Goal: Transaction & Acquisition: Purchase product/service

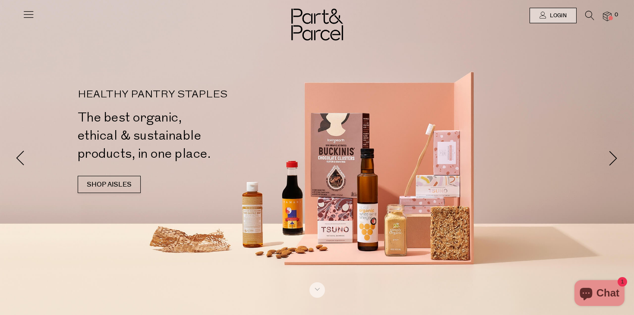
click at [105, 196] on div "HEALTHY PANTRY STAPLES The best organic, ethical & sustainable products, in one…" at bounding box center [199, 146] width 243 height 112
click at [107, 185] on link "SHOP AISLES" at bounding box center [109, 184] width 63 height 17
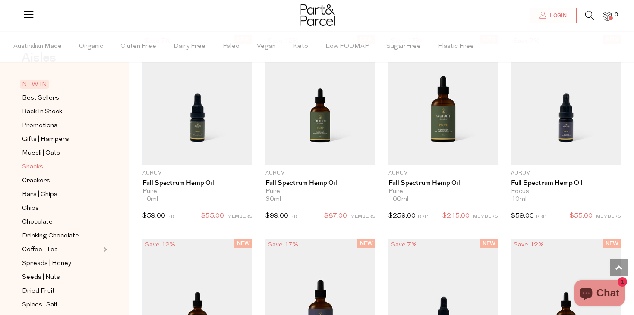
scroll to position [30, 0]
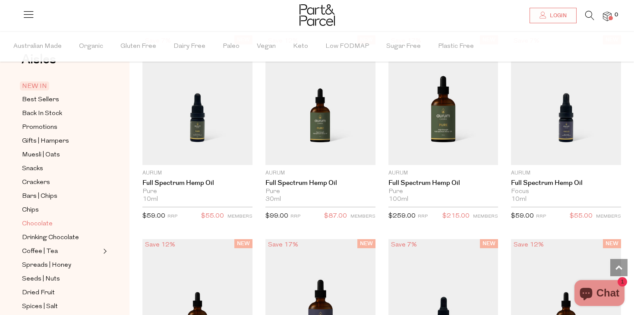
click at [38, 224] on span "Chocolate" at bounding box center [37, 224] width 31 height 10
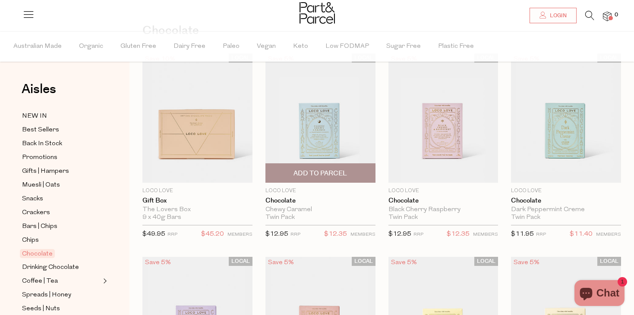
scroll to position [60, 0]
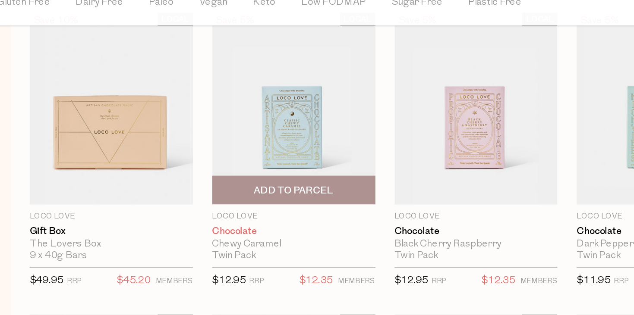
click at [290, 201] on link "Chocolate" at bounding box center [320, 201] width 110 height 8
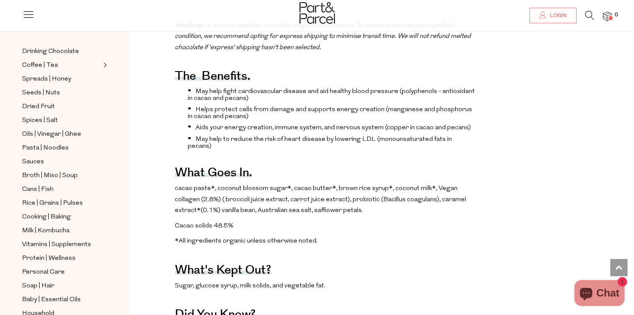
scroll to position [190, 0]
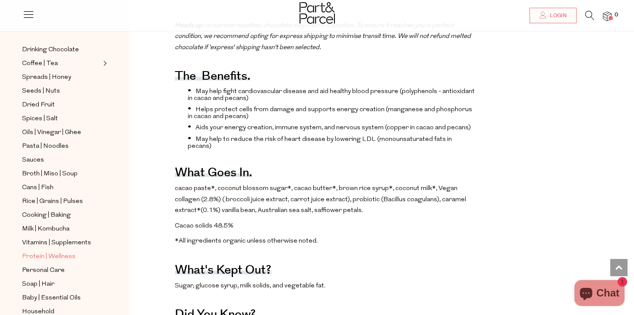
click at [50, 255] on span "Protein | Wellness" at bounding box center [49, 257] width 54 height 10
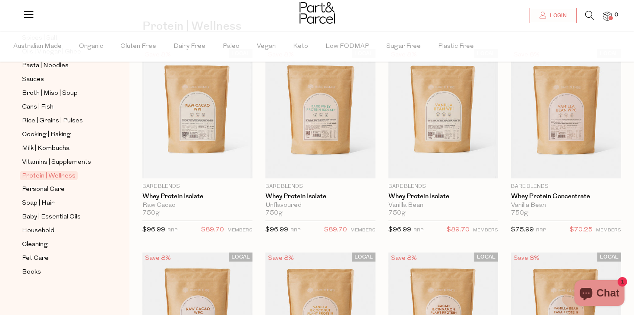
scroll to position [299, 0]
click at [46, 108] on span "Cans | Fish" at bounding box center [37, 108] width 31 height 10
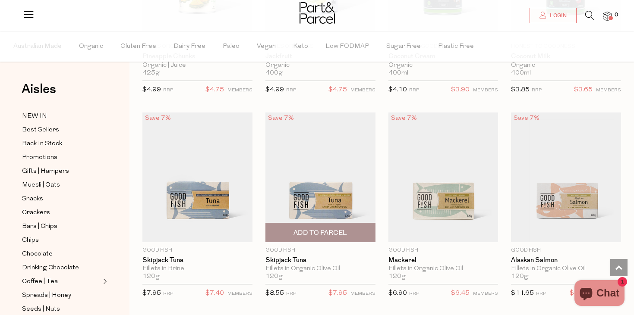
scroll to position [815, 0]
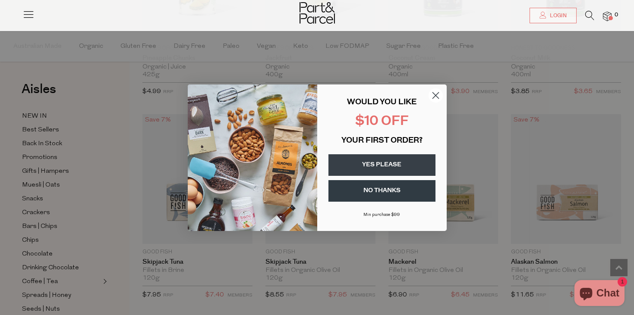
click at [432, 94] on circle "Close dialog" at bounding box center [435, 95] width 14 height 14
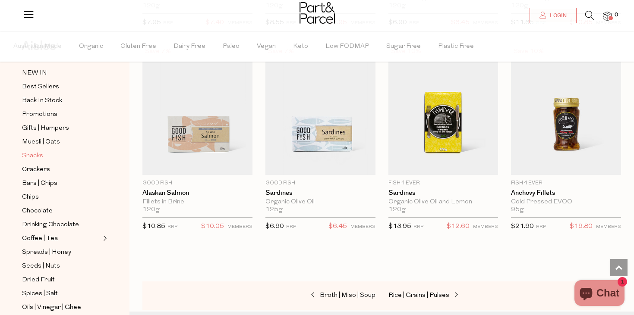
scroll to position [44, 0]
click at [38, 184] on span "Bars | Chips" at bounding box center [39, 183] width 35 height 10
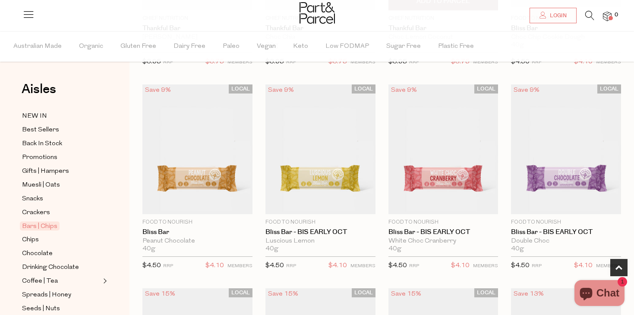
scroll to position [279, 0]
